Goal: Task Accomplishment & Management: Manage account settings

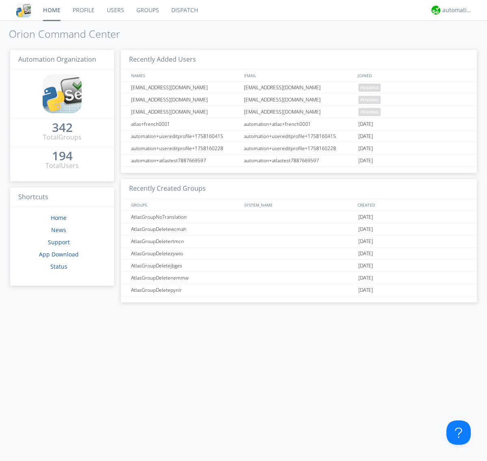
click at [115, 10] on link "Users" at bounding box center [116, 10] width 30 height 20
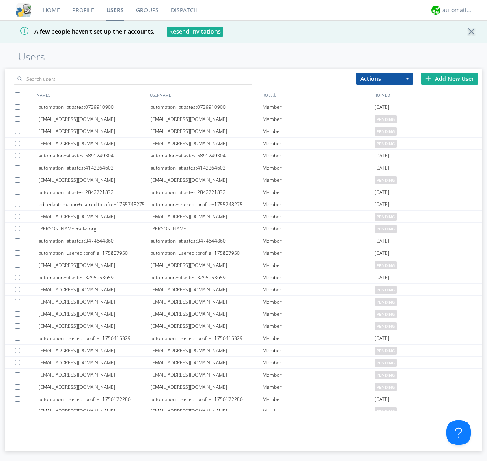
click at [450, 78] on div "Add New User" at bounding box center [450, 79] width 57 height 12
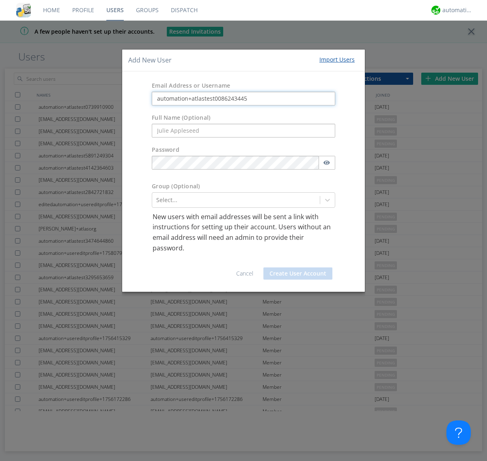
type input "automation+atlastest0086243445"
click at [298, 274] on button "Create User Account" at bounding box center [298, 274] width 69 height 12
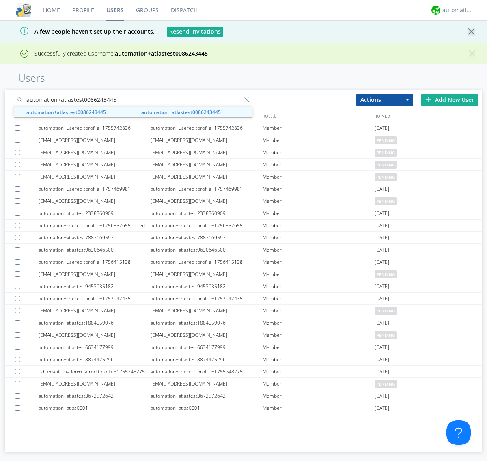
type input "automation+atlastest0086243445"
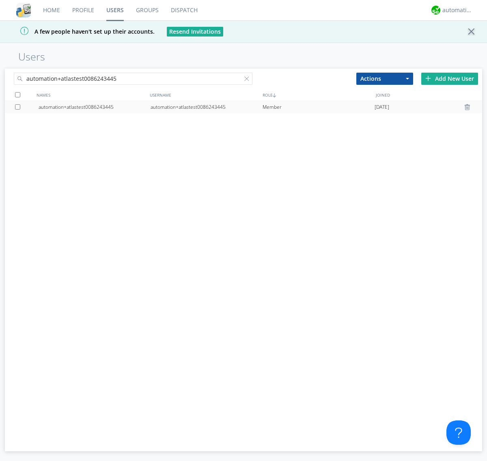
click at [19, 107] on div at bounding box center [19, 106] width 8 height 5
click at [385, 78] on button "Actions" at bounding box center [385, 79] width 57 height 12
click at [0, 0] on link "Edit Settings" at bounding box center [0, 0] width 0 height 0
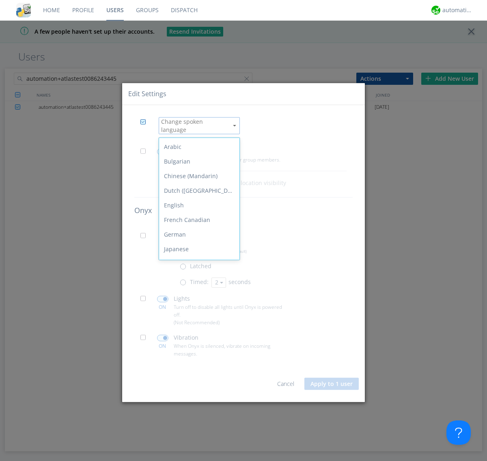
click at [197, 344] on div "Spanish" at bounding box center [199, 351] width 80 height 15
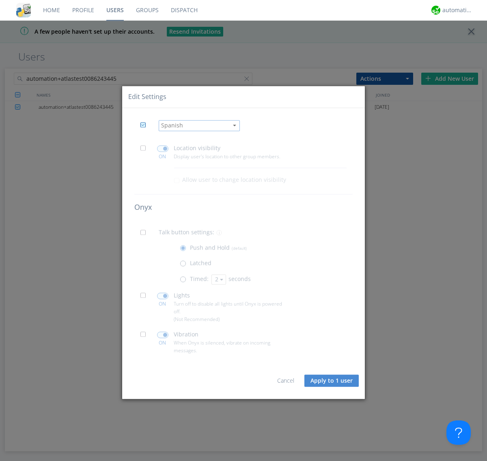
click at [332, 381] on button "Apply to 1 user" at bounding box center [332, 381] width 54 height 12
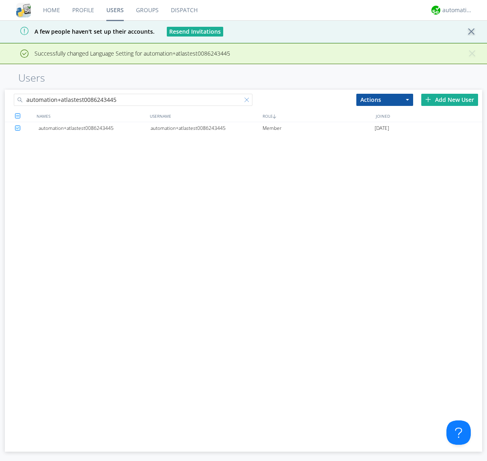
click at [249, 101] on div at bounding box center [249, 101] width 8 height 8
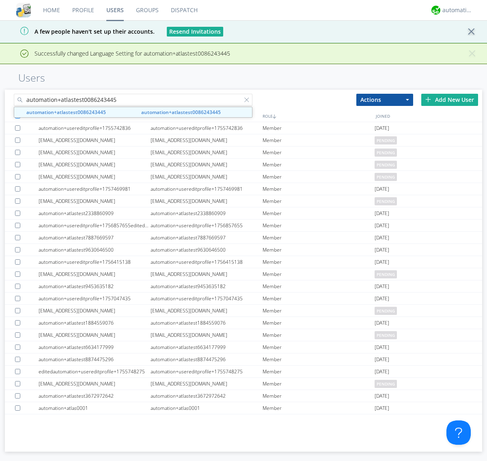
type input "automation+atlastest0086243445"
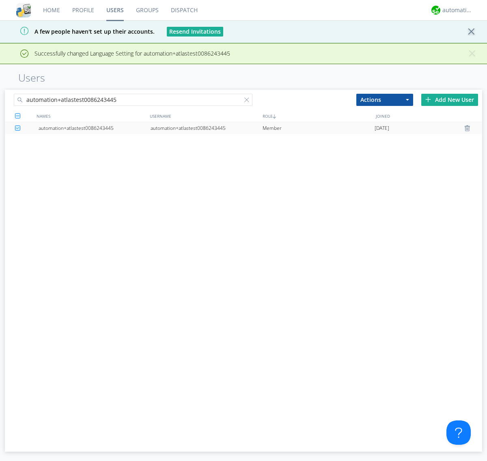
click at [206, 128] on div "automation+atlastest0086243445" at bounding box center [207, 128] width 112 height 12
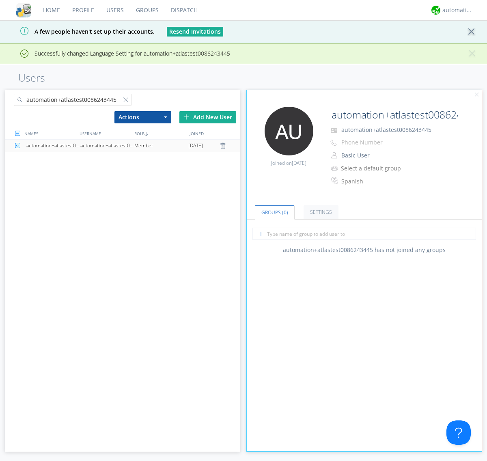
click at [320, 205] on link "Settings" at bounding box center [321, 212] width 35 height 14
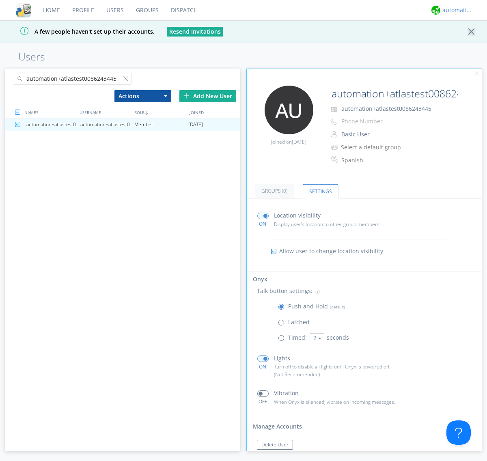
click at [456, 10] on div "automation+atlas" at bounding box center [458, 10] width 30 height 8
